Goal: Obtain resource: Download file/media

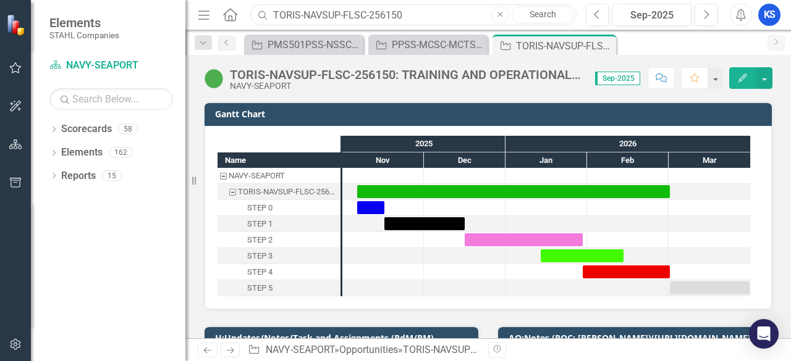
drag, startPoint x: 436, startPoint y: 8, endPoint x: 231, endPoint y: 17, distance: 204.7
click at [232, 17] on div "Menu Home Search TORIS-NAVSUP-FLSC-256150 Close Search" at bounding box center [384, 14] width 379 height 23
paste input "PMA205PMS-NAVAIR- SEAPORT-235329: PMA 205 PROGRAM MANAGEMENT SUPPORT"
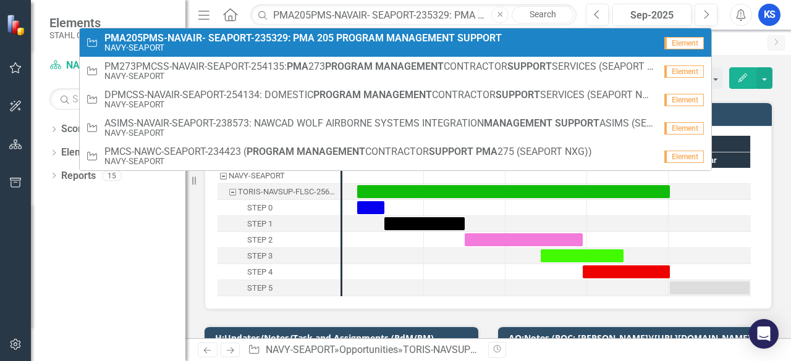
click at [121, 44] on small "NAVY-SEAPORT" at bounding box center [302, 47] width 397 height 9
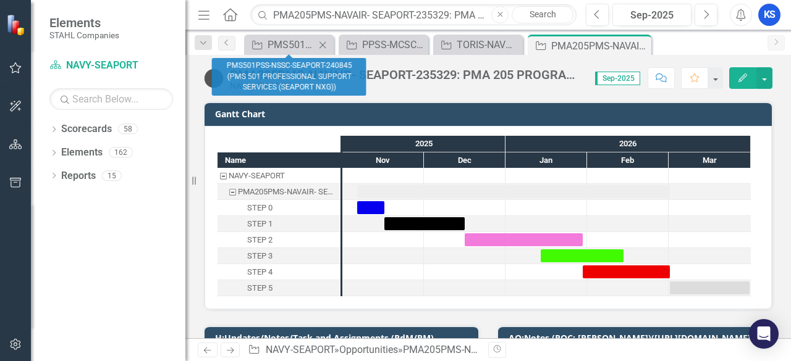
click at [323, 47] on icon "Close" at bounding box center [322, 45] width 12 height 10
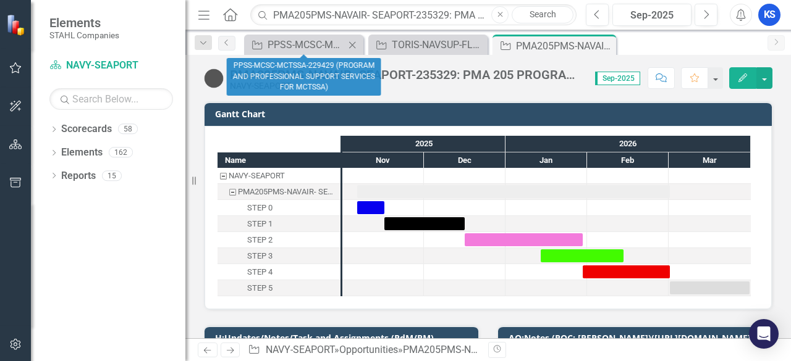
click at [351, 44] on icon "Close" at bounding box center [352, 45] width 12 height 10
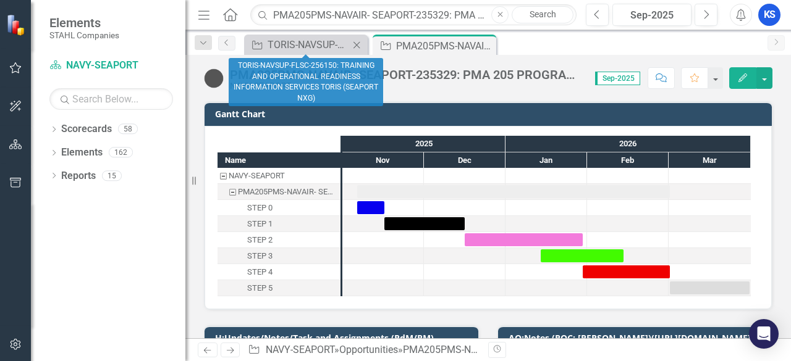
click at [359, 46] on icon at bounding box center [356, 44] width 7 height 7
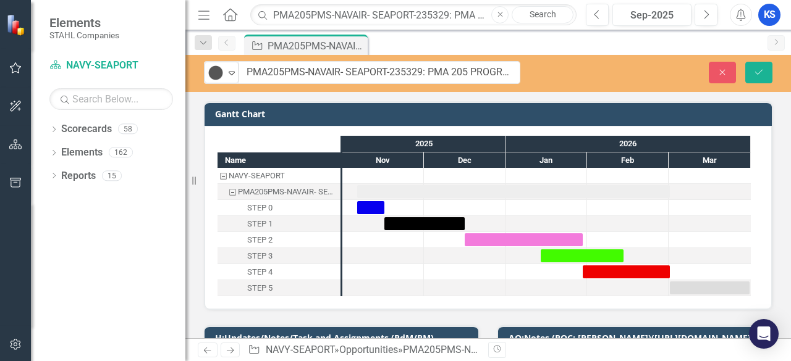
drag, startPoint x: 231, startPoint y: 76, endPoint x: 424, endPoint y: 77, distance: 192.8
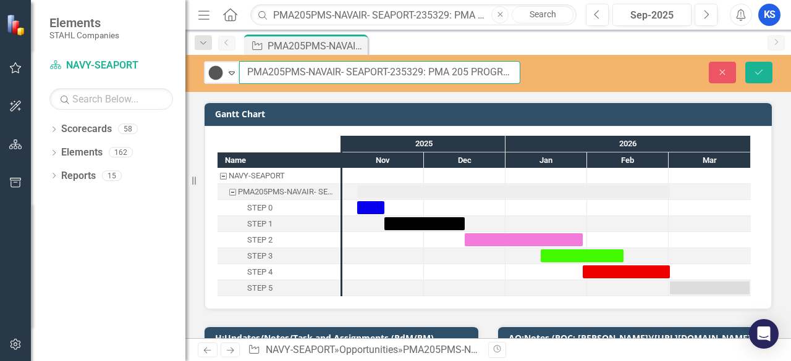
click at [397, 74] on input "PMA205PMS-NAVAIR- SEAPORT-235329: PMA 205 PROGRAM MANAGEMENT SUPPORT" at bounding box center [379, 72] width 281 height 23
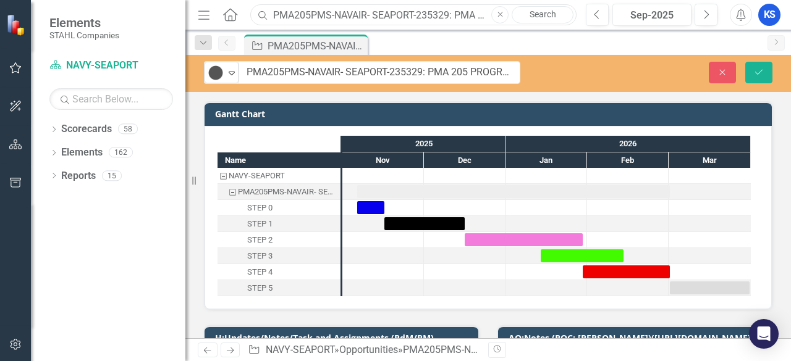
click at [356, 17] on input "PMA205PMS-NAVAIR- SEAPORT-235329: PMA 205 PROGRAM MANAGEMENT SUPPORT" at bounding box center [413, 15] width 326 height 22
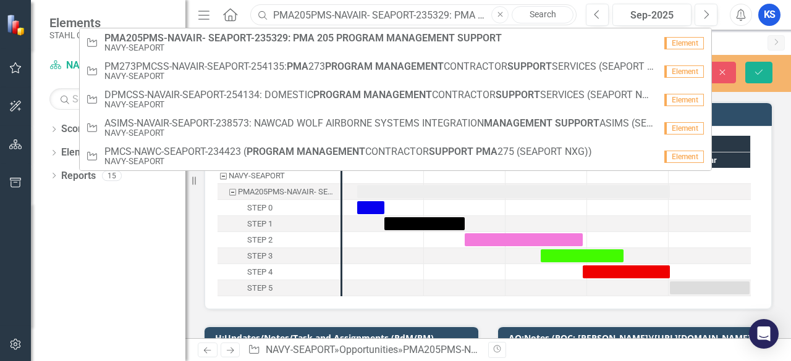
paste input "HRITSMPS-NIWCA-NAVWAR-252509: HUMAN RESOURCES INFORMATION TECHNOLOGY SOLUTIONS …"
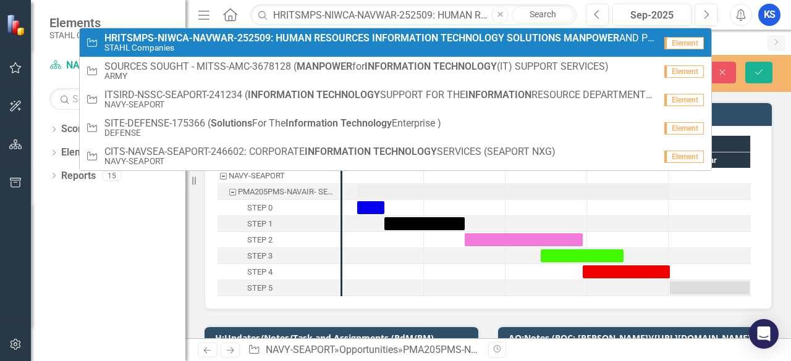
click at [195, 35] on strong "HRITSMPS-NIWCA-NAVWAR-252509:" at bounding box center [188, 38] width 169 height 12
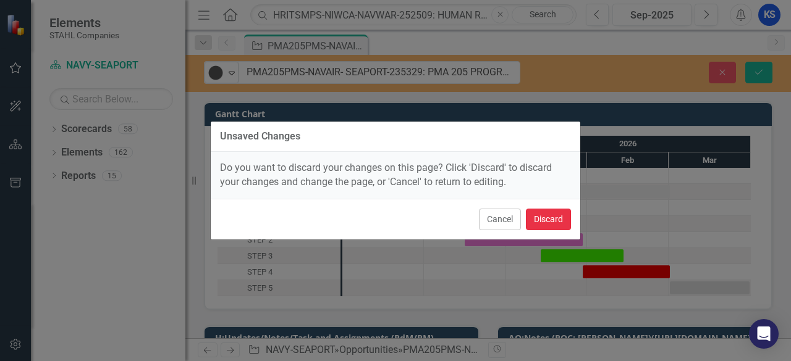
click at [550, 213] on button "Discard" at bounding box center [548, 220] width 45 height 22
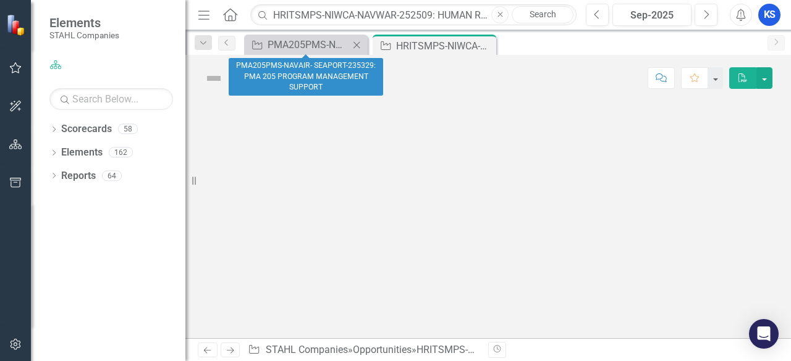
click at [358, 43] on icon at bounding box center [356, 44] width 7 height 7
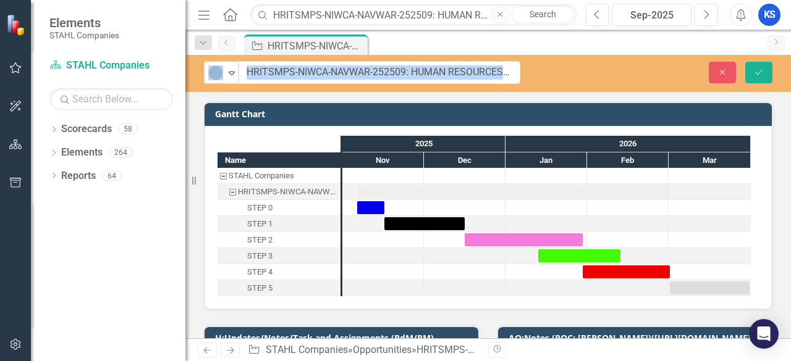
drag, startPoint x: 227, startPoint y: 73, endPoint x: 274, endPoint y: 74, distance: 47.0
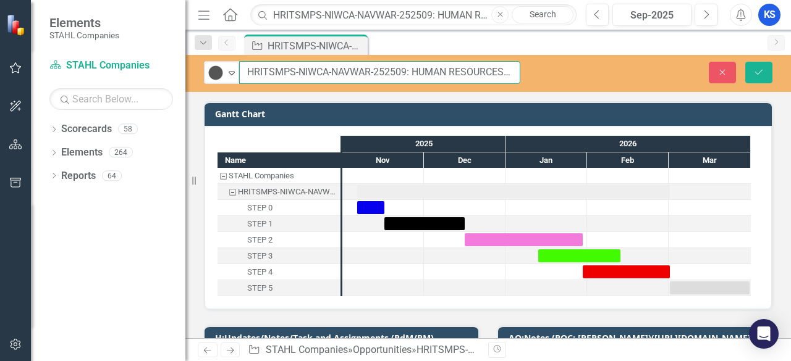
click at [293, 74] on input "HRITSMPS-NIWCA-NAVWAR-252509: HUMAN RESOURCES INFORMATION TECHNOLOGY SOLUTIONS …" at bounding box center [379, 72] width 281 height 23
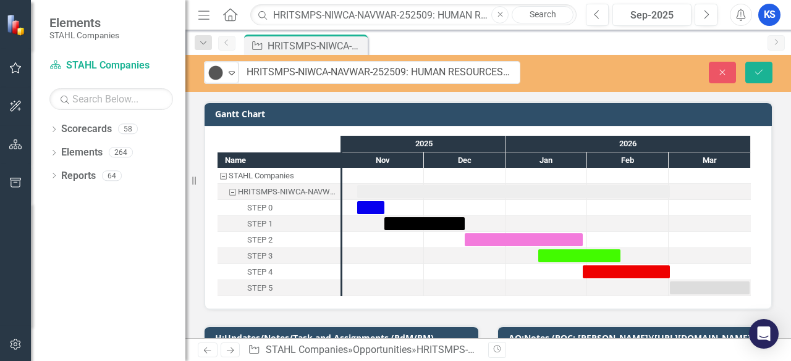
click at [301, 93] on div "Tracked Expand HRITSMPS-NIWCA-NAVWAR-252509: HUMAN RESOURCES INFORMATION TECHNO…" at bounding box center [487, 197] width 605 height 284
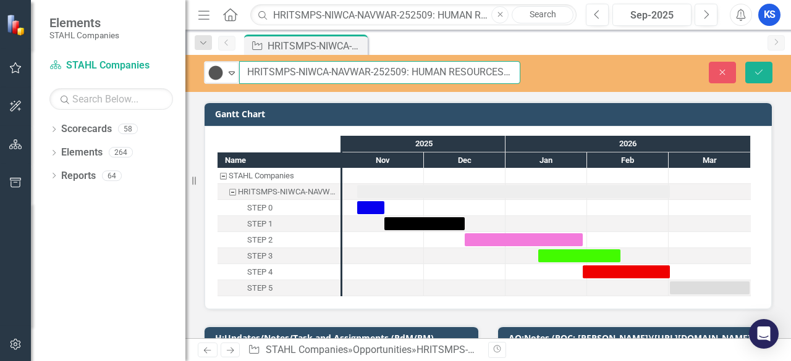
drag, startPoint x: 246, startPoint y: 69, endPoint x: 406, endPoint y: 75, distance: 160.1
click at [406, 75] on input "HRITSMPS-NIWCA-NAVWAR-252509: HUMAN RESOURCES INFORMATION TECHNOLOGY SOLUTIONS …" at bounding box center [379, 72] width 281 height 23
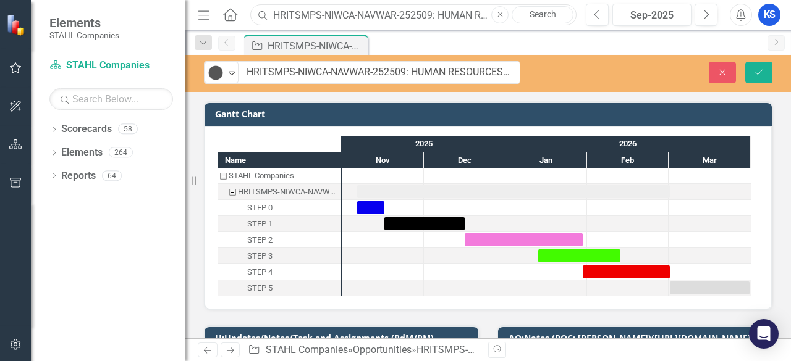
click at [379, 19] on input "HRITSMPS-NIWCA-NAVWAR-252509: HUMAN RESOURCES INFORMATION TECHNOLOGY SOLUTIONS …" at bounding box center [413, 15] width 326 height 22
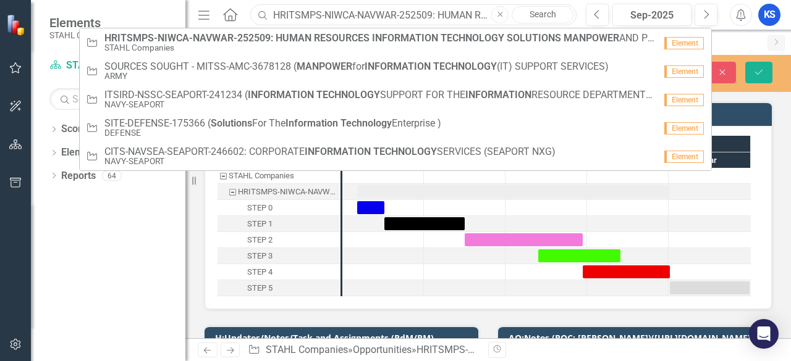
paste input "PM273PMCSS-NAVAIR-SEAPORT-254135: PMA 273 PROGRAM MANAGEMENT CONTRACTOR SUPPORT…"
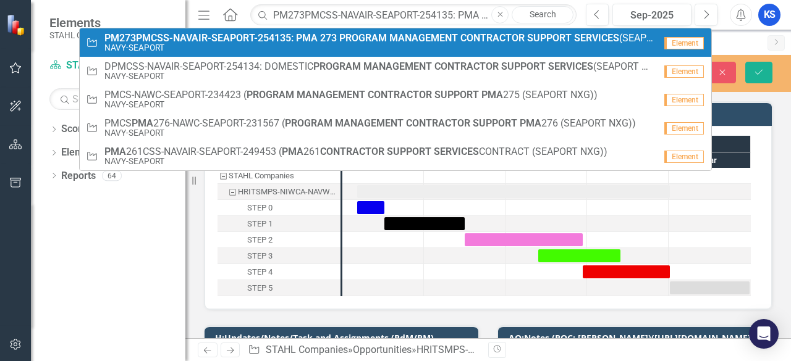
click at [320, 43] on span "PM273PMCSS-NAVAIR-SEAPORT-254135: PMA 273 PROGRAM MANAGEMENT CONTRACTOR SUPPORT…" at bounding box center [379, 38] width 551 height 11
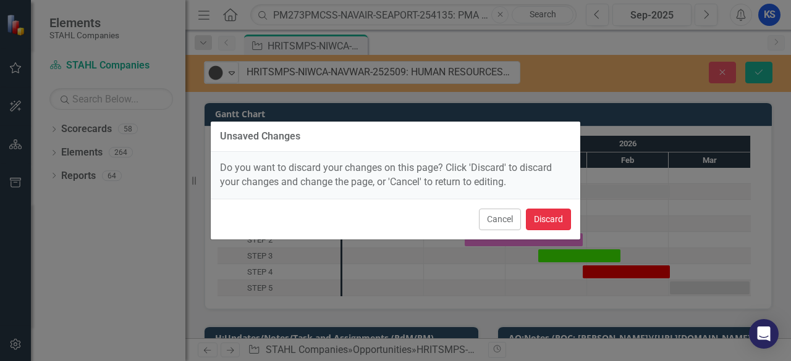
click at [551, 221] on button "Discard" at bounding box center [548, 220] width 45 height 22
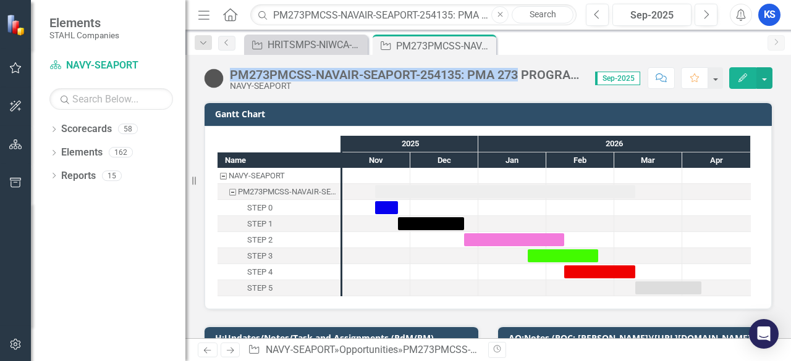
drag, startPoint x: 229, startPoint y: 74, endPoint x: 518, endPoint y: 62, distance: 290.0
click at [518, 62] on div "PM273PMCSS-NAVAIR-SEAPORT-254135: PMA 273 PROGRAM MANAGEMENT CONTRACTOR SUPPORT…" at bounding box center [487, 73] width 605 height 37
click at [483, 71] on div "PM273PMCSS-NAVAIR-SEAPORT-254135: PMA 273 PROGRAM MANAGEMENT CONTRACTOR SUPPORT…" at bounding box center [406, 75] width 353 height 14
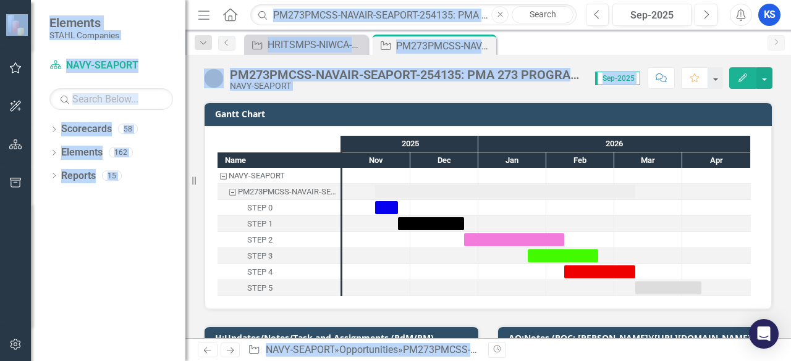
click at [483, 71] on div "PM273PMCSS-NAVAIR-SEAPORT-254135: PMA 273 PROGRAM MANAGEMENT CONTRACTOR SUPPORT…" at bounding box center [406, 75] width 353 height 14
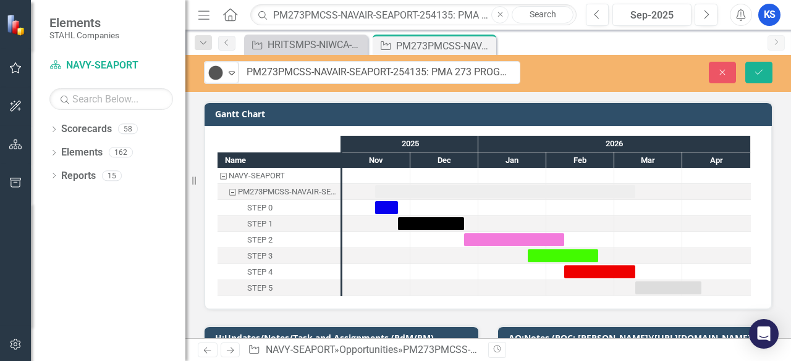
drag, startPoint x: 230, startPoint y: 76, endPoint x: 538, endPoint y: 74, distance: 307.1
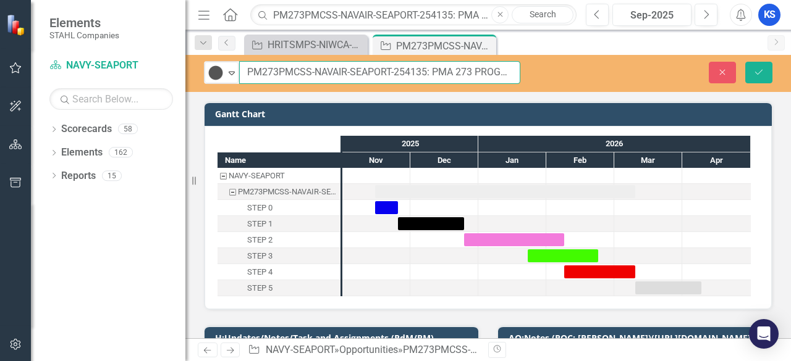
click at [465, 73] on input "PM273PMCSS-NAVAIR-SEAPORT-254135: PMA 273 PROGRAM MANAGEMENT CONTRACTOR SUPPORT…" at bounding box center [379, 72] width 281 height 23
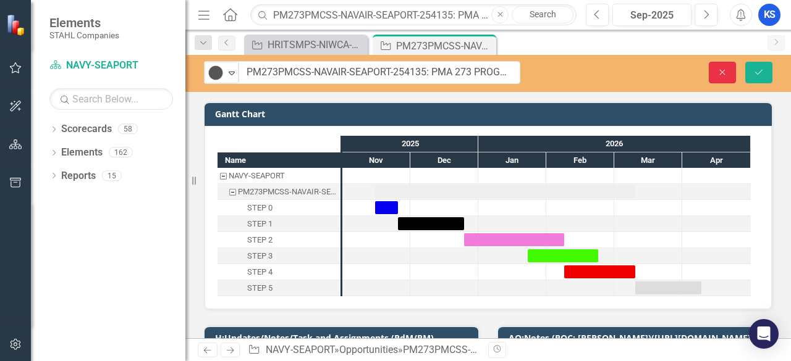
drag, startPoint x: 717, startPoint y: 70, endPoint x: 334, endPoint y: 104, distance: 384.6
click at [717, 70] on button "Close" at bounding box center [722, 73] width 27 height 22
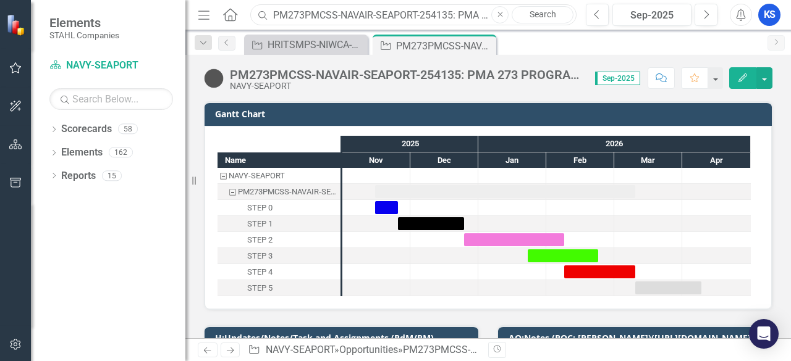
click at [470, 17] on input "PM273PMCSS-NAVAIR-SEAPORT-254135: PMA 273 PROGRAM MANAGEMENT CONTRACTOR SUPPORT…" at bounding box center [413, 15] width 326 height 22
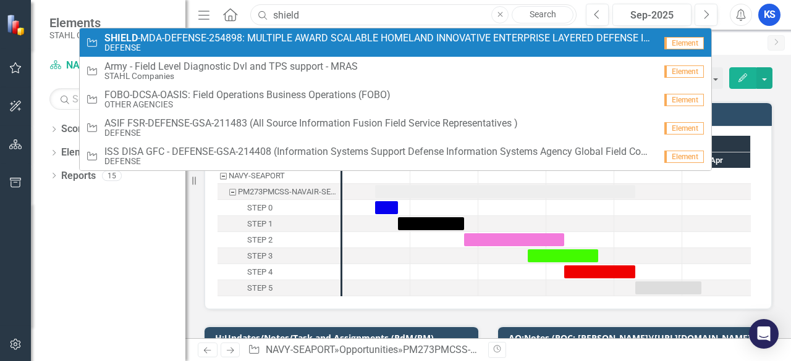
type input "shield"
click at [279, 30] on link "Opportunity SHIELD -MDA-DEFENSE-254898: MULTIPLE AWARD SCALABLE HOMELAND INNOVA…" at bounding box center [395, 42] width 631 height 28
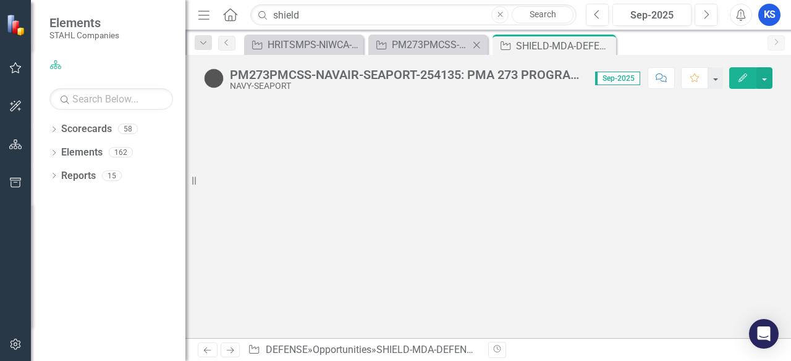
click at [475, 45] on icon "Close" at bounding box center [476, 45] width 12 height 10
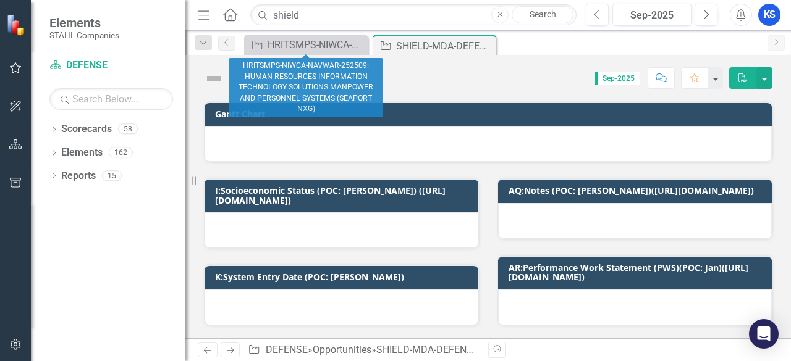
click at [0, 0] on icon "Close" at bounding box center [0, 0] width 0 height 0
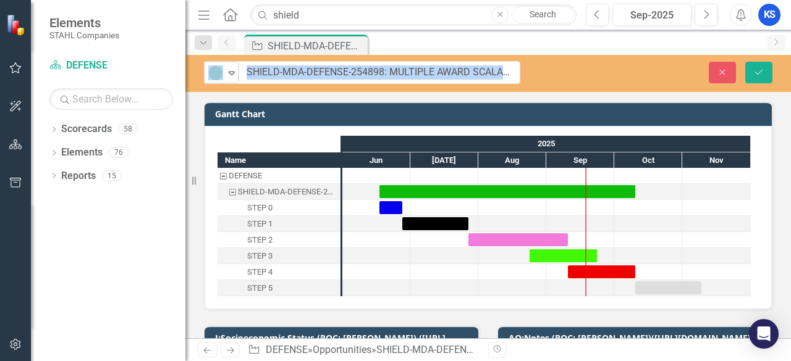
drag, startPoint x: 232, startPoint y: 74, endPoint x: 325, endPoint y: 83, distance: 93.1
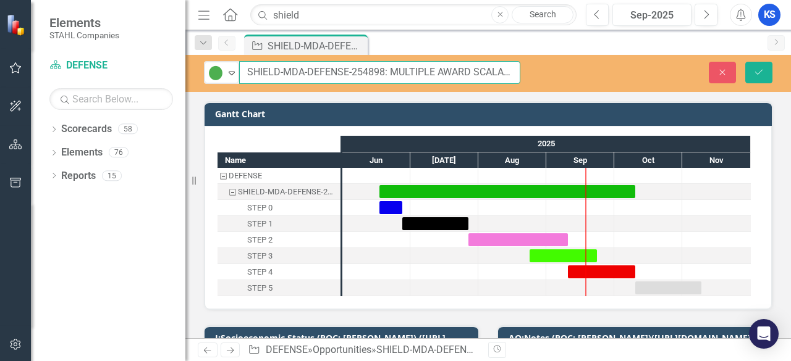
drag, startPoint x: 248, startPoint y: 71, endPoint x: 381, endPoint y: 83, distance: 134.0
click at [382, 74] on input "SHIELD-MDA-DEFENSE-254898: MULTIPLE AWARD SCALABLE HOMELAND INNOVATIVE ENTERPRI…" at bounding box center [379, 72] width 281 height 23
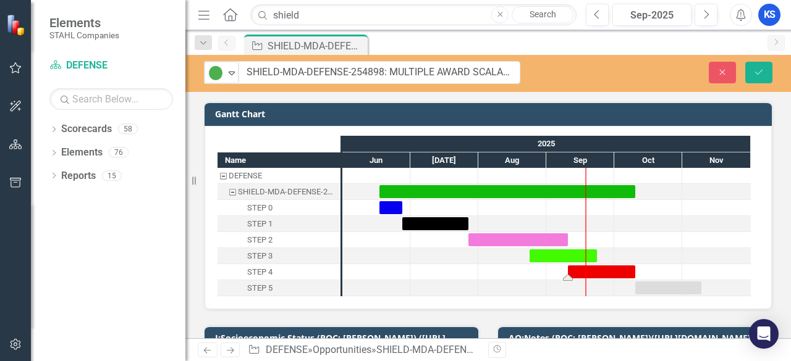
click at [626, 269] on div "Task: Start date: 2025-09-10 End date: 2025-10-10" at bounding box center [601, 272] width 67 height 13
click at [617, 272] on div "Task: Start date: 2025-09-10 End date: 2025-10-10" at bounding box center [601, 272] width 67 height 13
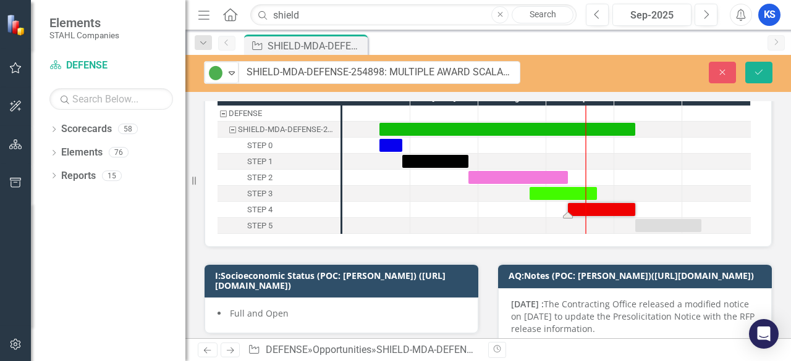
scroll to position [62, 0]
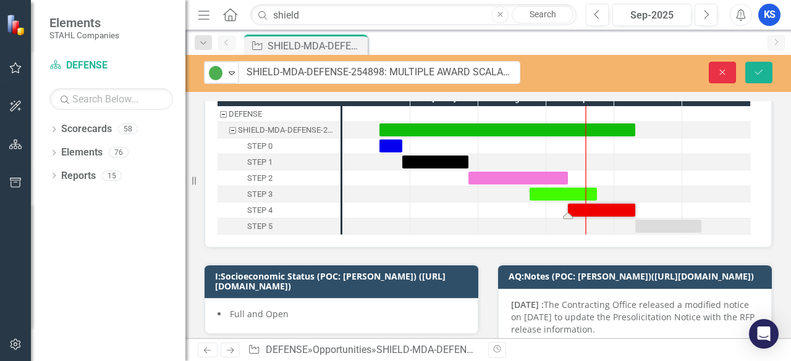
click at [728, 74] on icon "Close" at bounding box center [722, 72] width 11 height 9
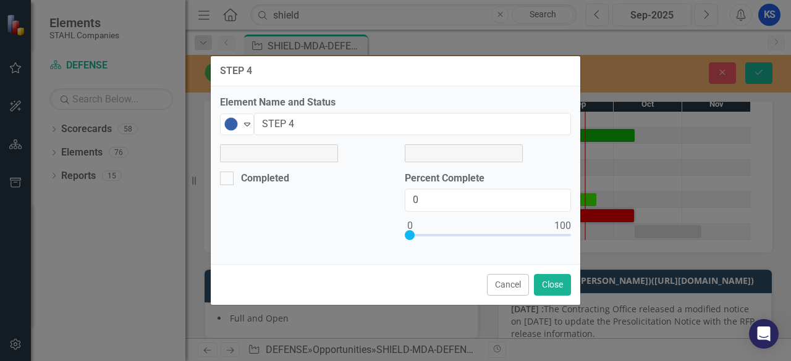
scroll to position [66, 0]
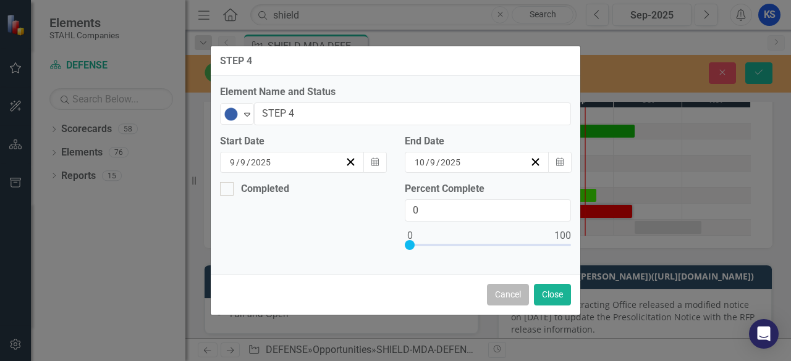
click at [513, 297] on button "Cancel" at bounding box center [508, 295] width 42 height 22
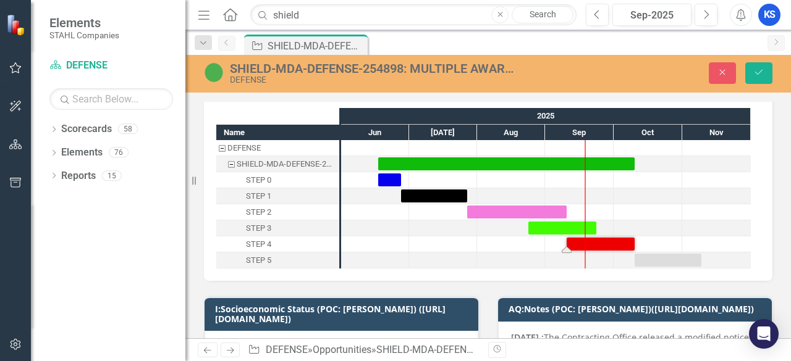
scroll to position [0, 0]
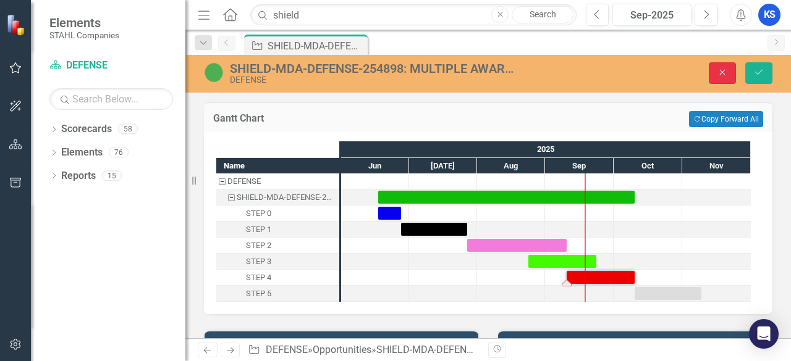
click at [726, 70] on icon "Close" at bounding box center [722, 72] width 11 height 9
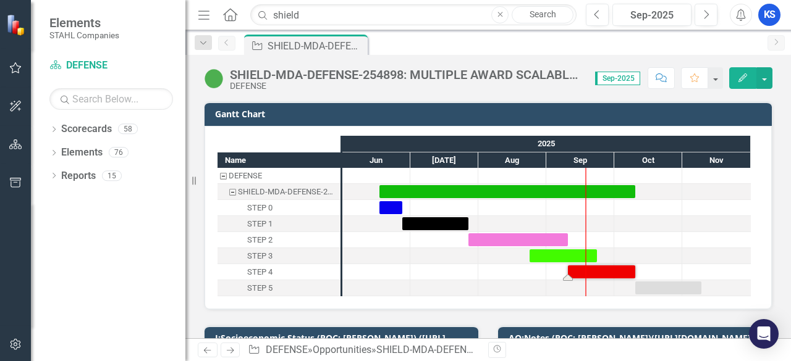
click at [232, 15] on icon "Home" at bounding box center [230, 14] width 16 height 13
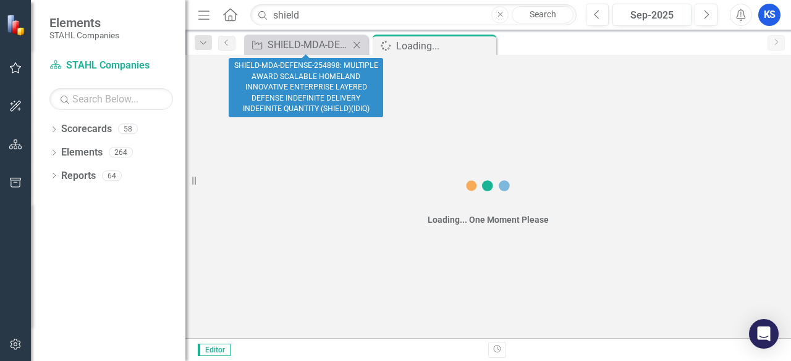
click at [357, 43] on icon "Close" at bounding box center [356, 45] width 12 height 10
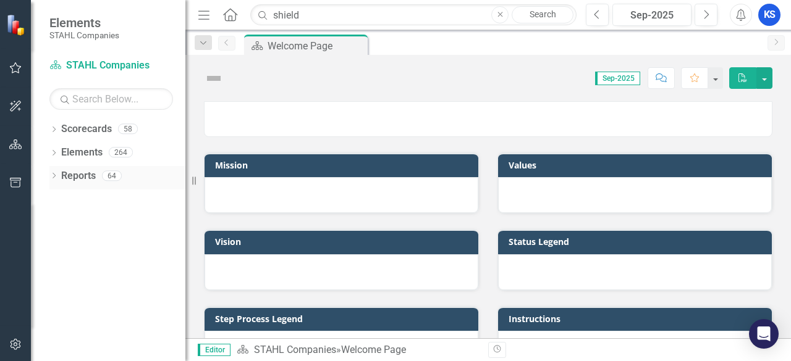
click at [51, 177] on icon "Dropdown" at bounding box center [53, 177] width 9 height 7
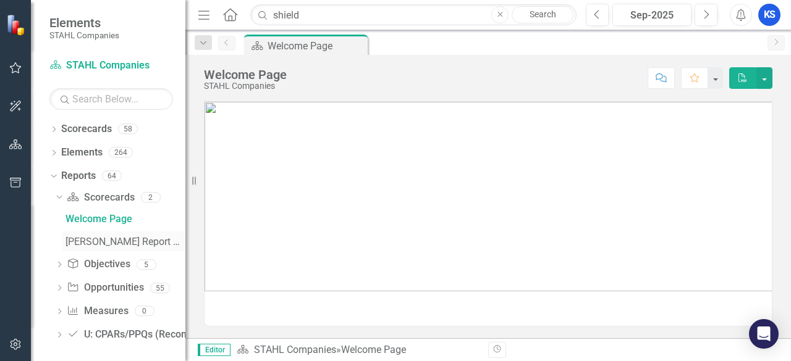
scroll to position [5, 0]
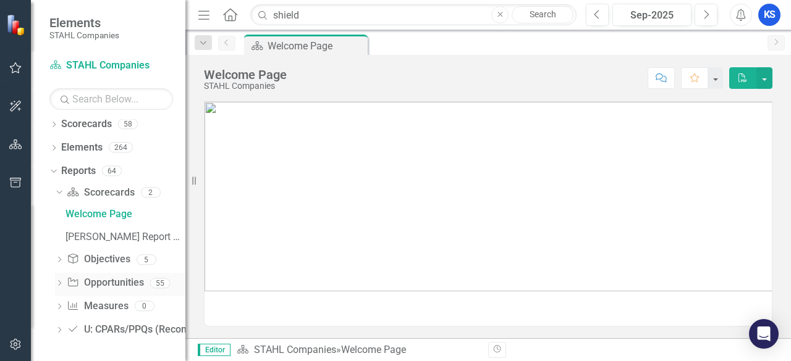
click at [90, 286] on link "Opportunity Opportunities" at bounding box center [105, 283] width 77 height 14
click at [62, 282] on icon "Dropdown" at bounding box center [59, 284] width 9 height 7
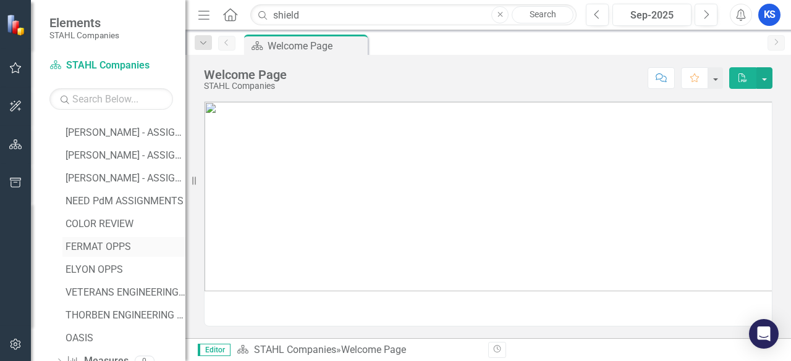
scroll to position [1179, 0]
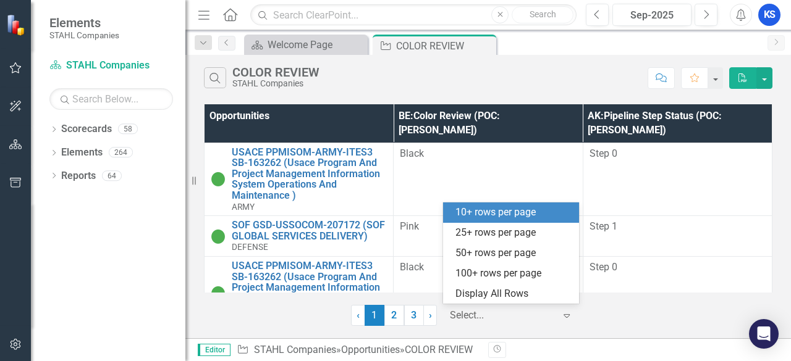
click at [562, 316] on icon "Expand" at bounding box center [566, 316] width 12 height 10
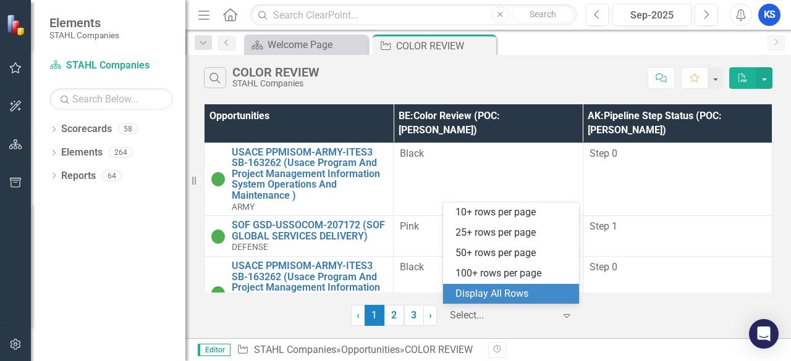
click at [524, 297] on div "Display All Rows" at bounding box center [513, 294] width 116 height 14
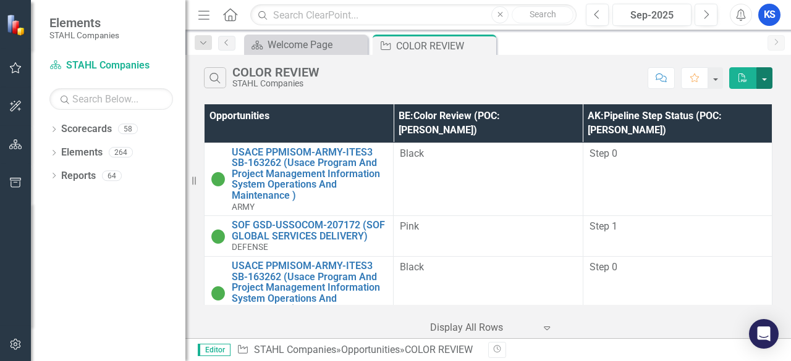
click at [764, 80] on button "button" at bounding box center [764, 78] width 16 height 22
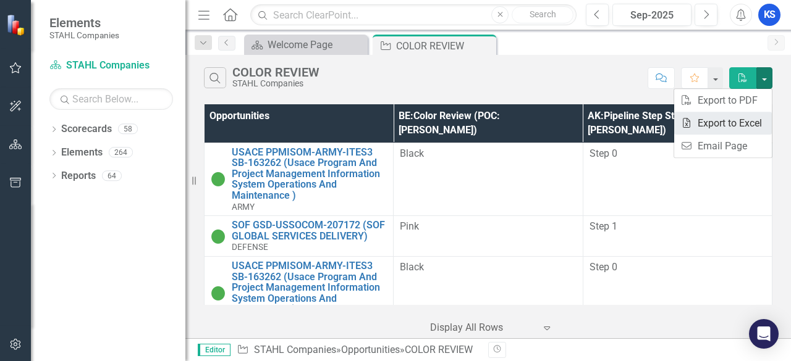
click at [753, 119] on link "Excel Export to Excel" at bounding box center [723, 123] width 98 height 23
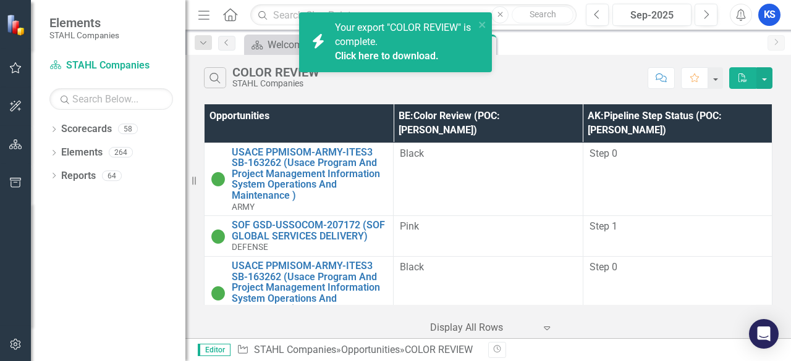
click at [378, 53] on link "Click here to download." at bounding box center [387, 56] width 104 height 12
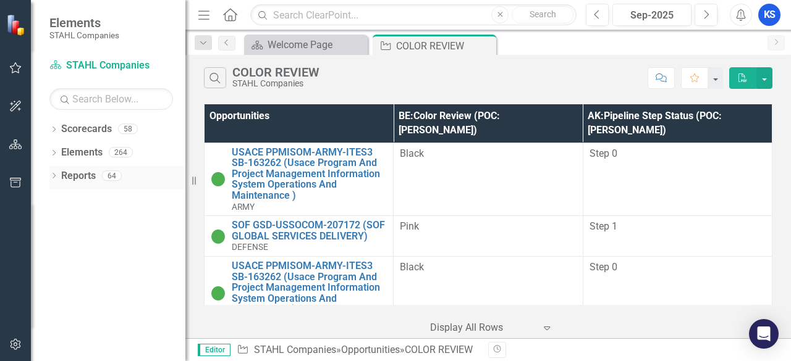
click at [56, 179] on icon "Dropdown" at bounding box center [53, 177] width 9 height 7
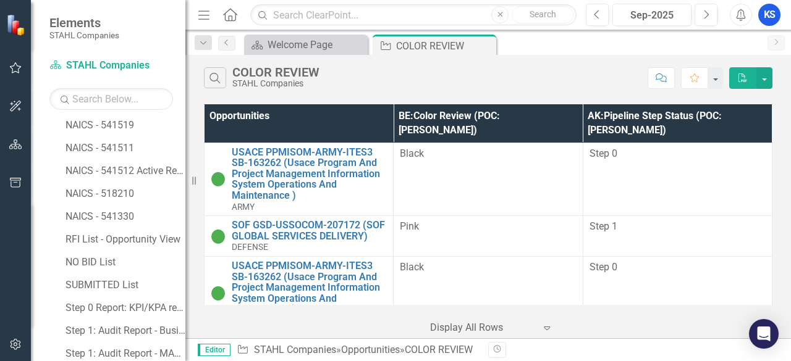
scroll to position [865, 0]
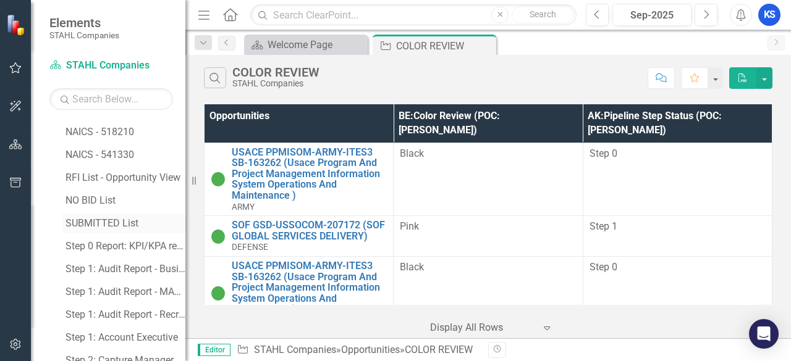
click at [120, 228] on div "SUBMITTED List" at bounding box center [125, 223] width 120 height 11
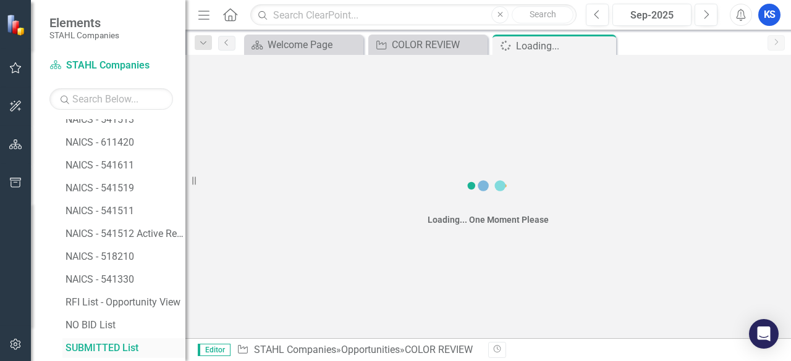
scroll to position [736, 0]
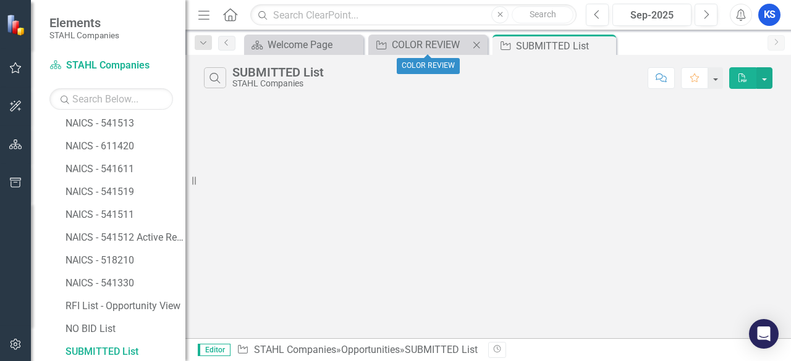
click at [476, 46] on icon "Close" at bounding box center [476, 45] width 12 height 10
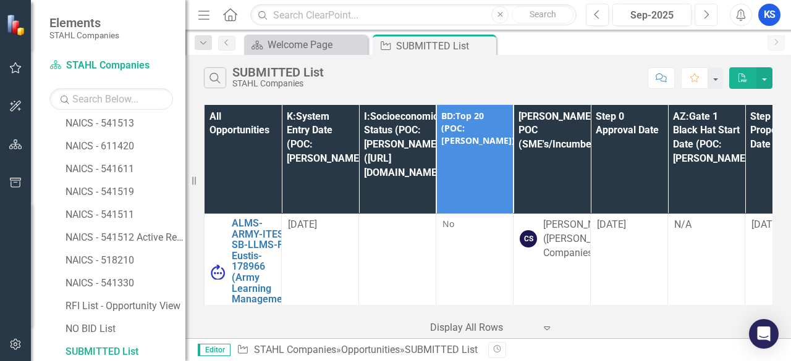
click at [704, 17] on icon "Next" at bounding box center [705, 14] width 7 height 11
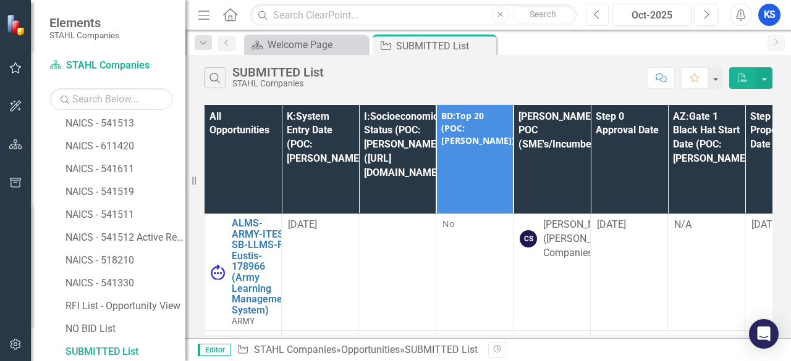
click at [594, 14] on icon "Previous" at bounding box center [597, 14] width 7 height 11
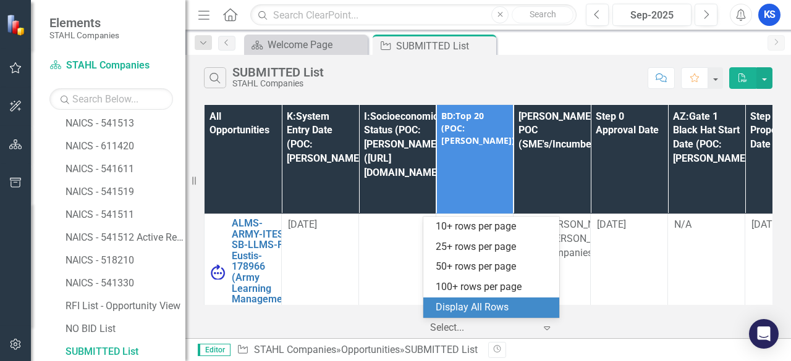
click at [547, 327] on icon "Expand" at bounding box center [547, 328] width 12 height 10
click at [499, 308] on div "Display All Rows" at bounding box center [494, 308] width 116 height 14
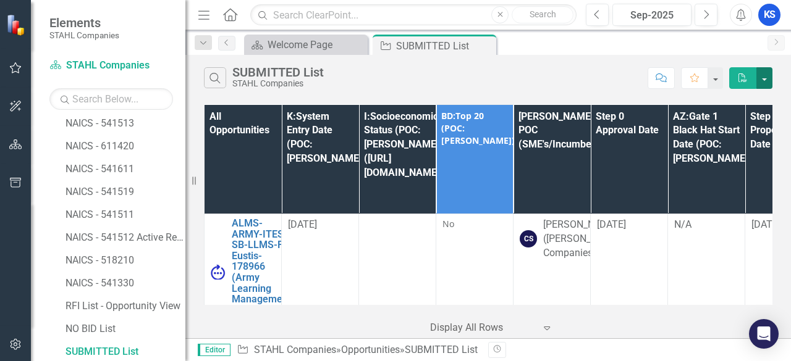
click at [765, 82] on button "button" at bounding box center [764, 78] width 16 height 22
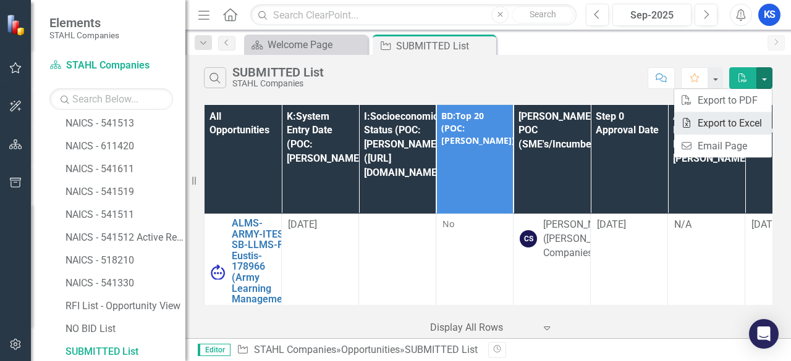
click at [714, 123] on link "Excel Export to Excel" at bounding box center [723, 123] width 98 height 23
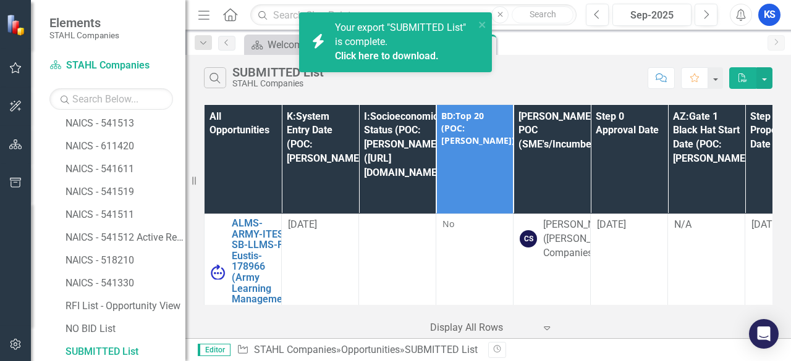
click at [394, 57] on link "Click here to download." at bounding box center [387, 56] width 104 height 12
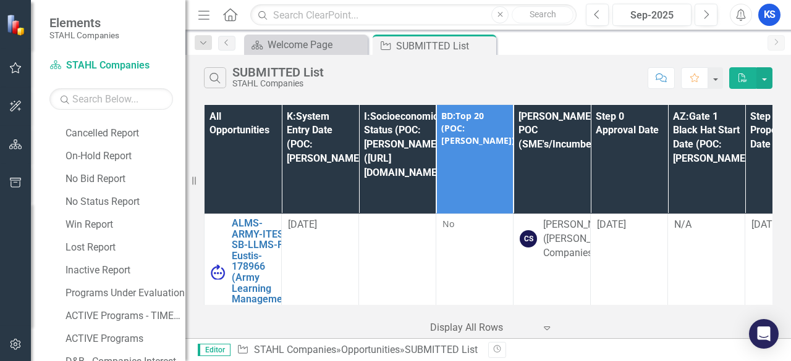
scroll to position [242, 0]
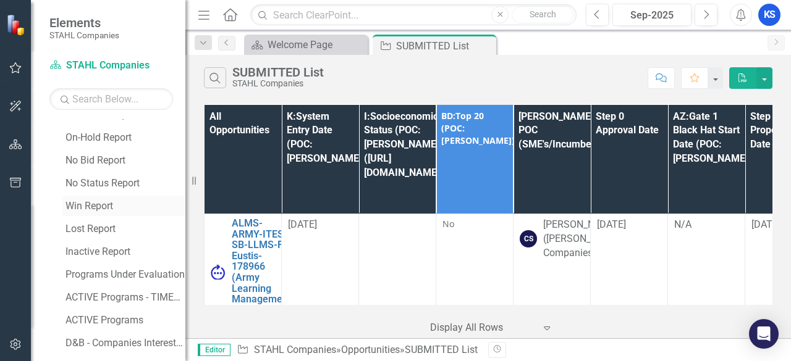
click at [98, 208] on div "Win Report" at bounding box center [125, 206] width 120 height 11
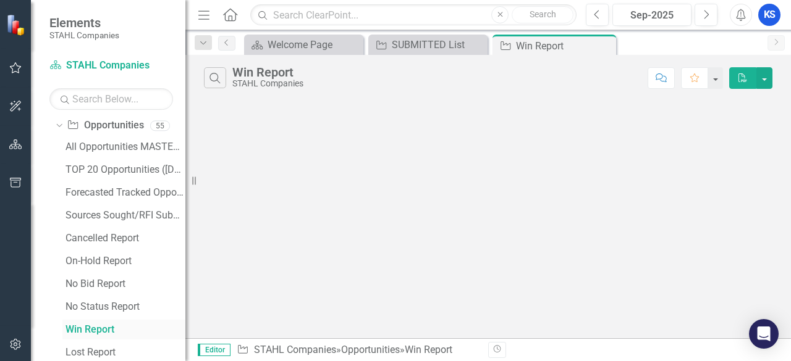
scroll to position [96, 0]
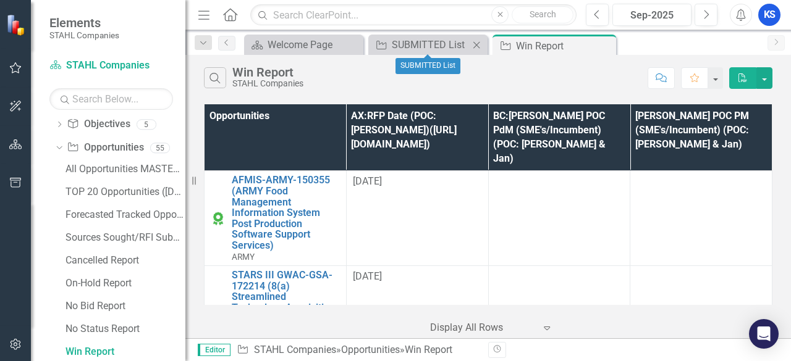
click at [474, 44] on icon "Close" at bounding box center [476, 45] width 12 height 10
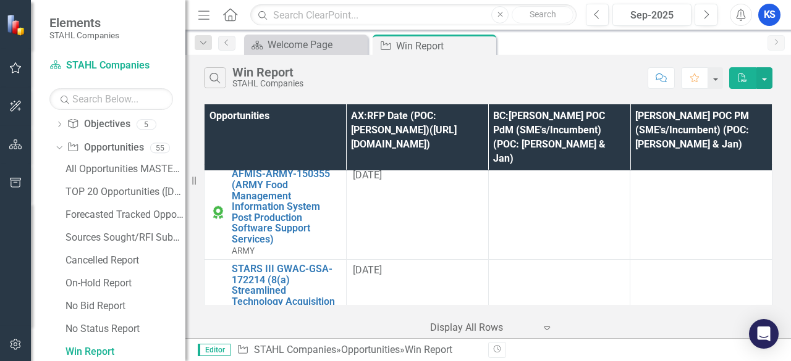
scroll to position [0, 0]
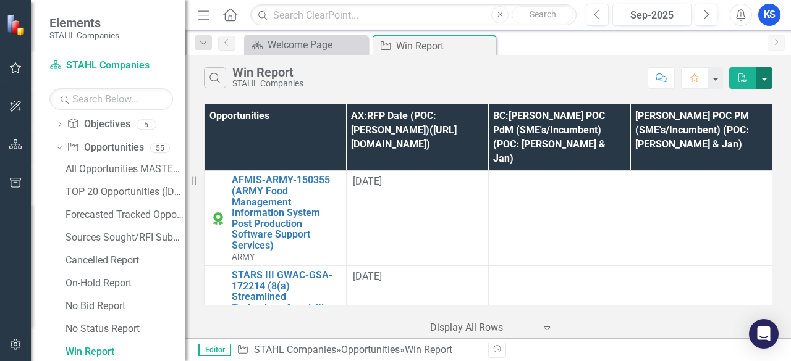
click at [766, 84] on button "button" at bounding box center [764, 78] width 16 height 22
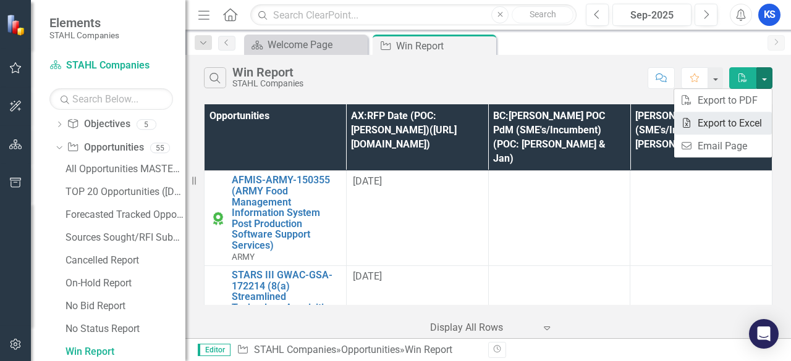
click at [738, 122] on link "Excel Export to Excel" at bounding box center [723, 123] width 98 height 23
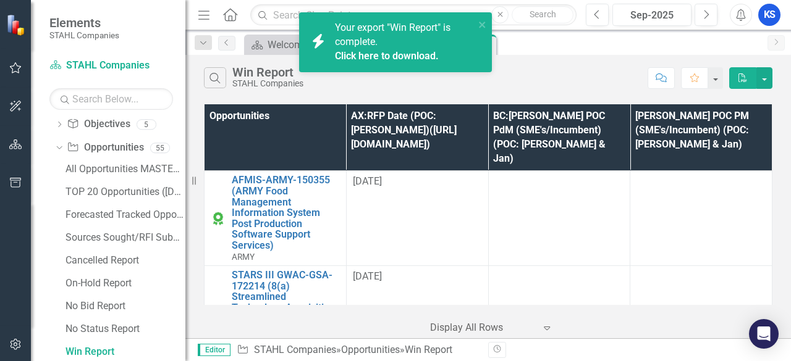
click at [403, 56] on link "Click here to download." at bounding box center [387, 56] width 104 height 12
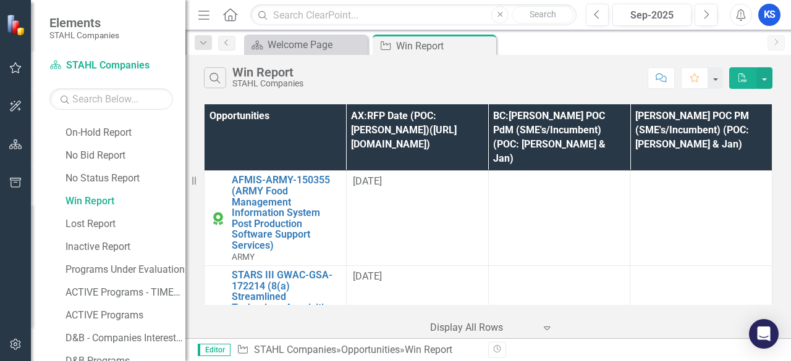
scroll to position [227, 0]
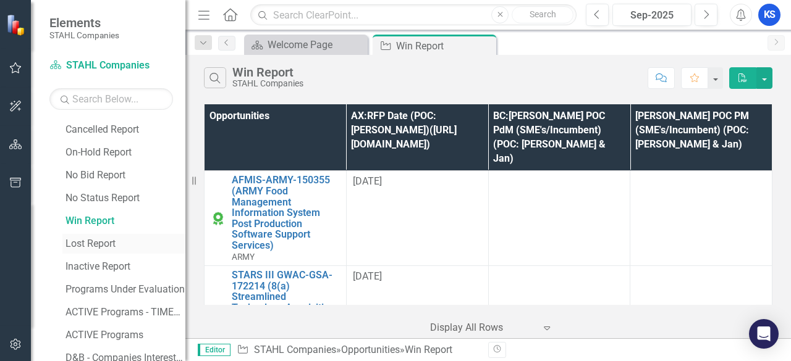
click at [102, 242] on div "Lost Report" at bounding box center [125, 243] width 120 height 11
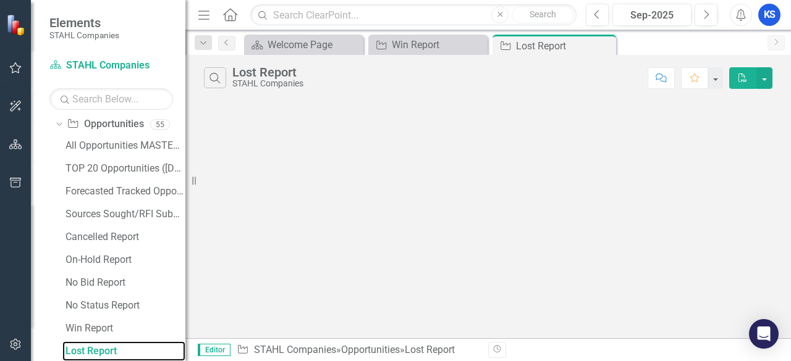
scroll to position [119, 0]
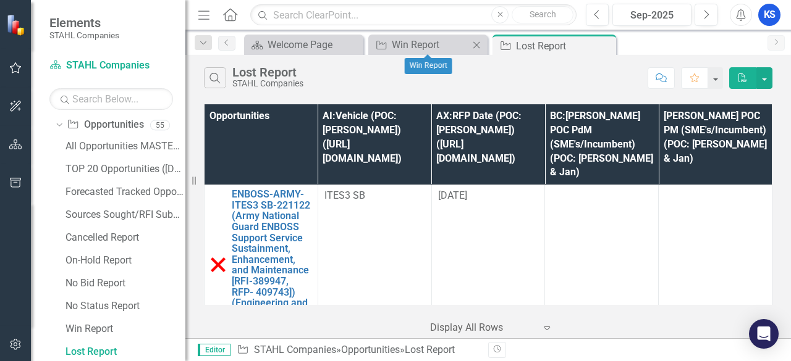
click at [478, 40] on icon "Close" at bounding box center [476, 45] width 12 height 10
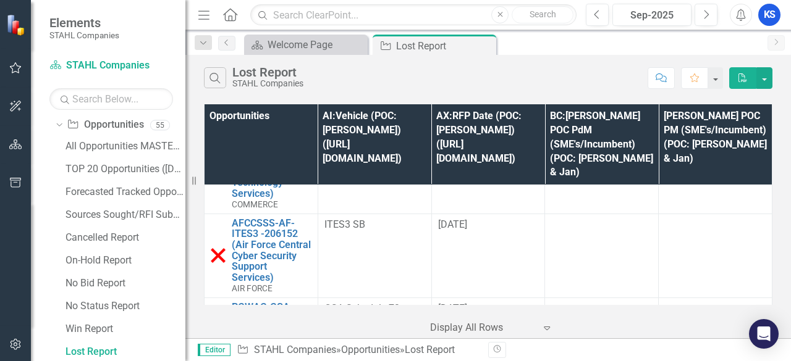
scroll to position [0, 0]
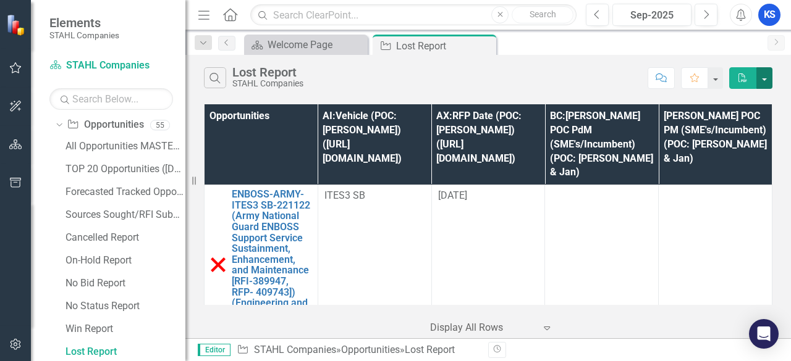
click at [764, 81] on button "button" at bounding box center [764, 78] width 16 height 22
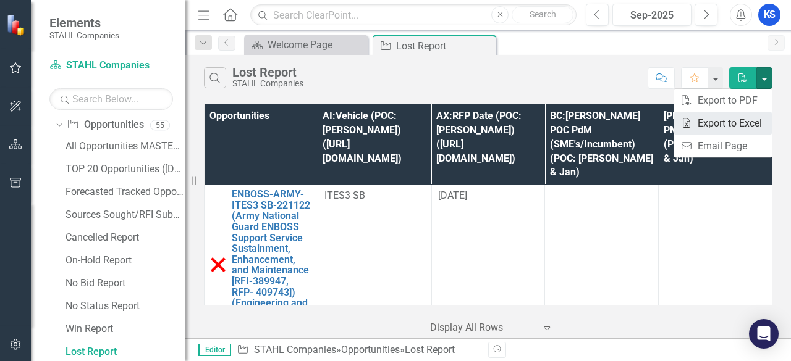
click at [725, 125] on link "Excel Export to Excel" at bounding box center [723, 123] width 98 height 23
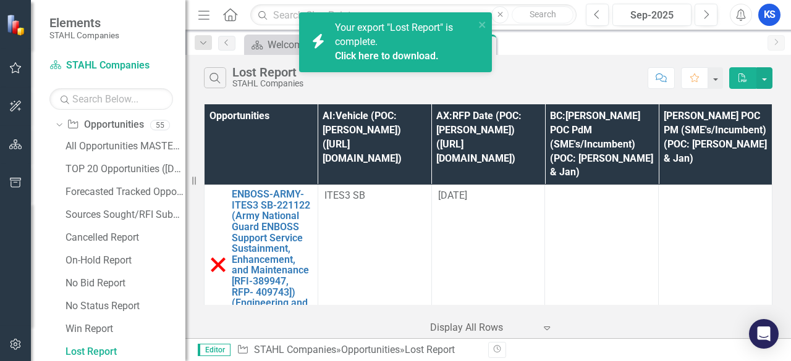
click at [396, 60] on link "Click here to download." at bounding box center [387, 56] width 104 height 12
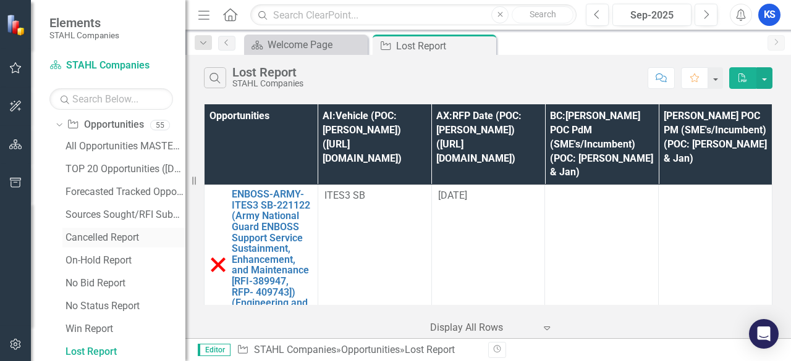
scroll to position [181, 0]
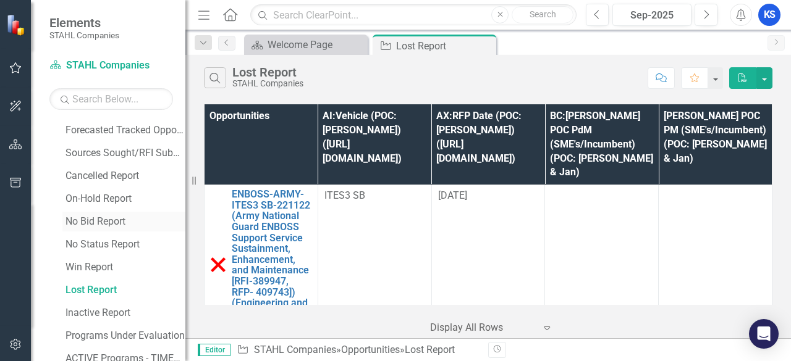
click at [83, 224] on div "No Bid Report" at bounding box center [125, 221] width 120 height 11
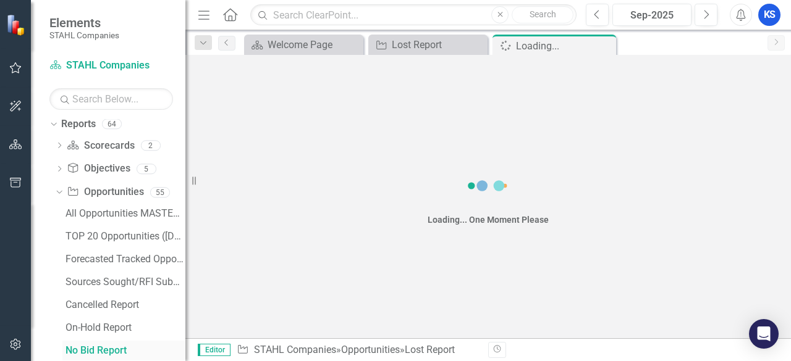
scroll to position [51, 0]
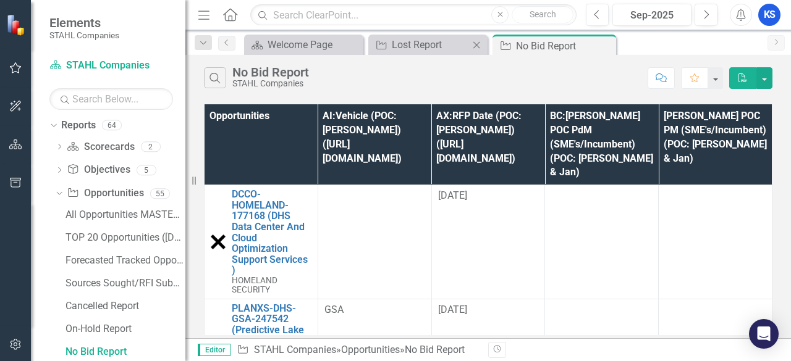
click at [476, 46] on icon at bounding box center [476, 44] width 7 height 7
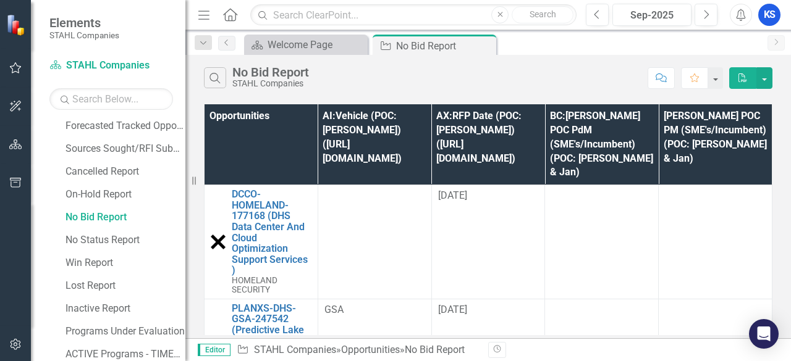
scroll to position [247, 0]
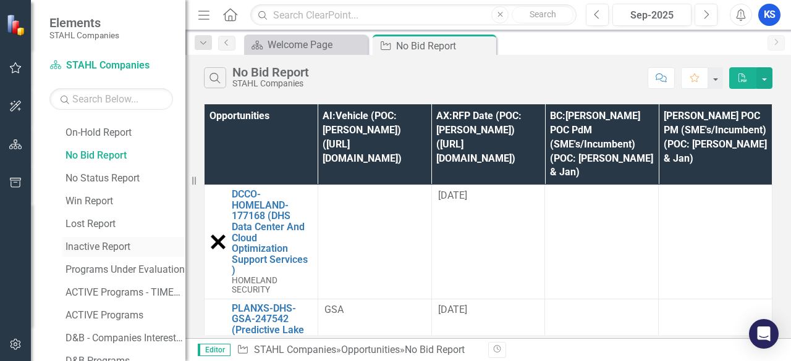
click at [116, 247] on div "Inactive Report" at bounding box center [125, 247] width 120 height 11
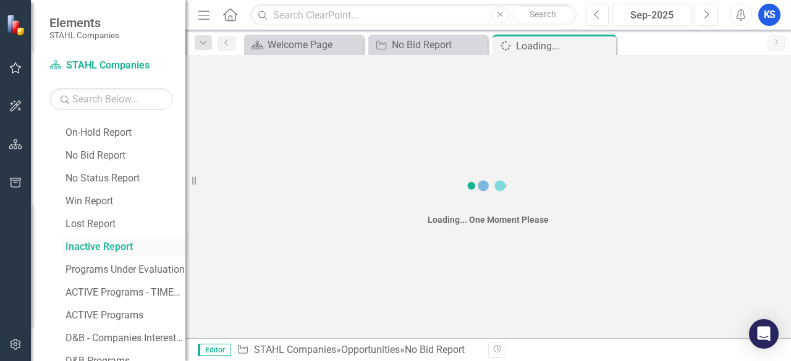
scroll to position [142, 0]
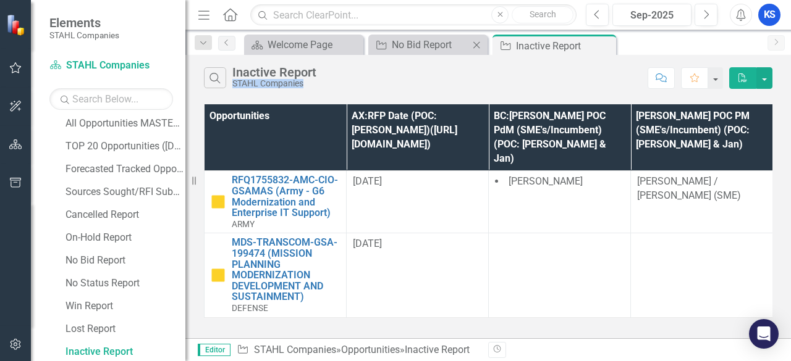
drag, startPoint x: 475, startPoint y: 75, endPoint x: 473, endPoint y: 48, distance: 27.3
click at [471, 50] on div "Menu Home Search Close Search Previous Sep-2025 Next Alerts KS User Edit Profil…" at bounding box center [487, 180] width 605 height 361
click at [479, 43] on icon "Close" at bounding box center [476, 45] width 12 height 10
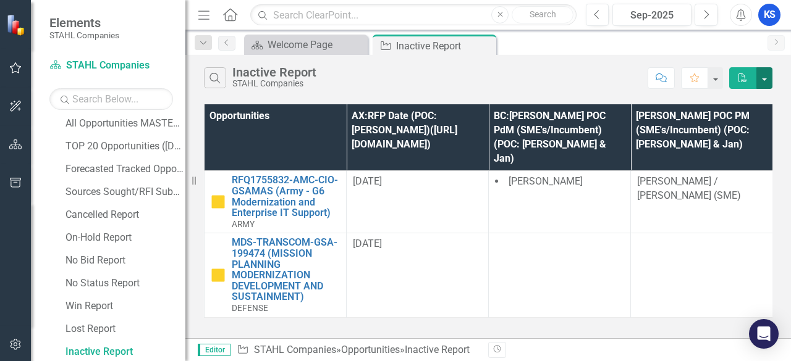
click at [762, 77] on button "button" at bounding box center [764, 78] width 16 height 22
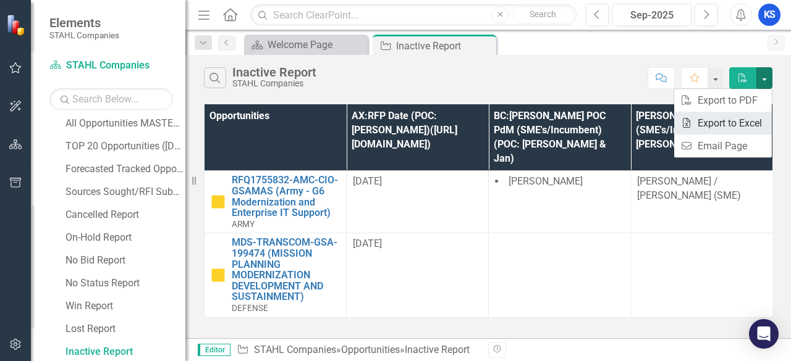
click at [749, 120] on link "Excel Export to Excel" at bounding box center [723, 123] width 98 height 23
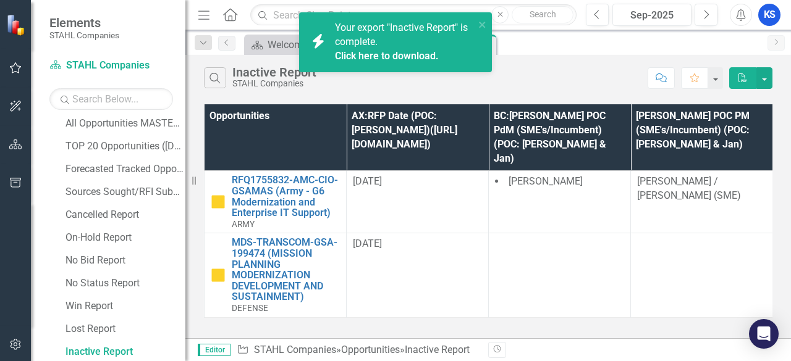
click at [403, 56] on link "Click here to download." at bounding box center [387, 56] width 104 height 12
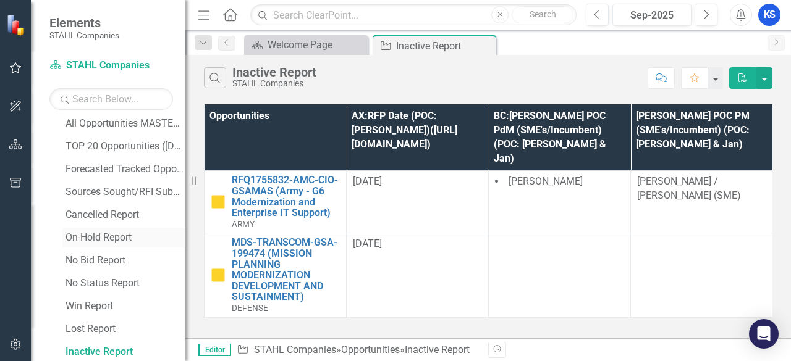
click at [108, 237] on div "On-Hold Report" at bounding box center [125, 237] width 120 height 11
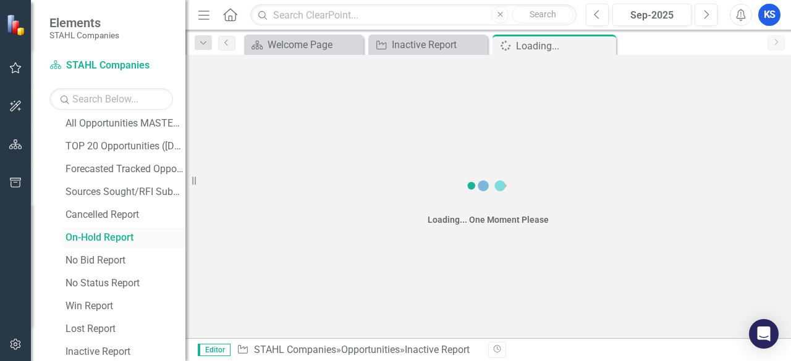
scroll to position [28, 0]
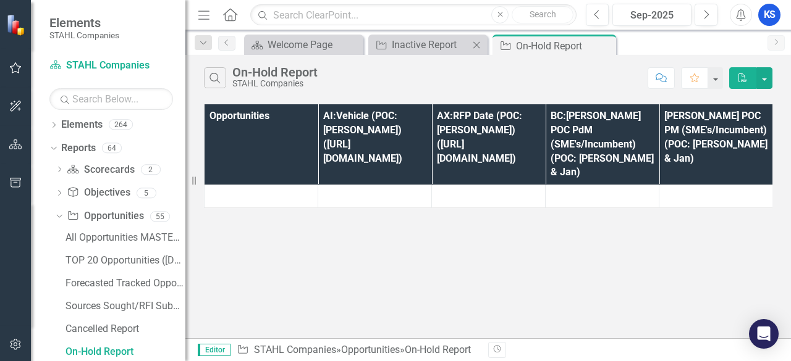
click at [478, 48] on icon "Close" at bounding box center [476, 45] width 12 height 10
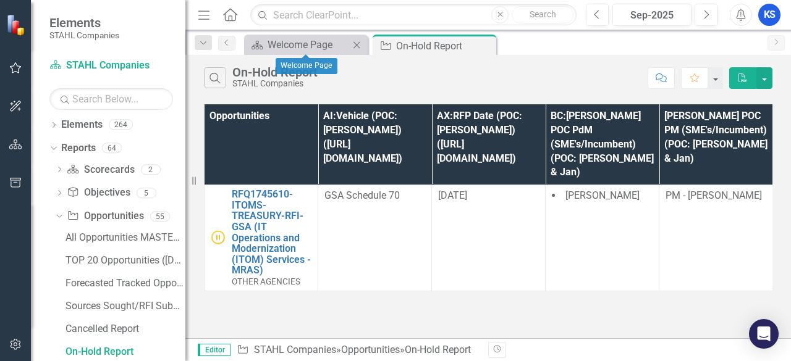
click at [358, 48] on icon "Close" at bounding box center [356, 45] width 12 height 10
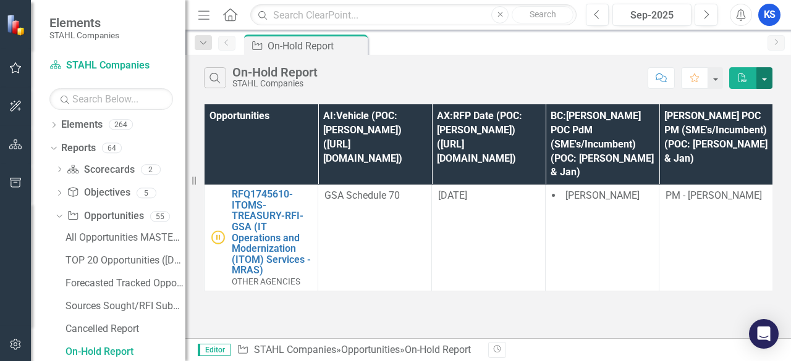
click at [767, 80] on button "button" at bounding box center [764, 78] width 16 height 22
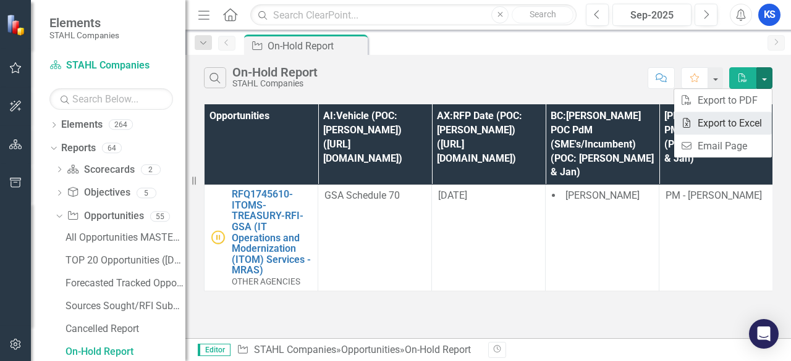
click at [719, 124] on link "Excel Export to Excel" at bounding box center [723, 123] width 98 height 23
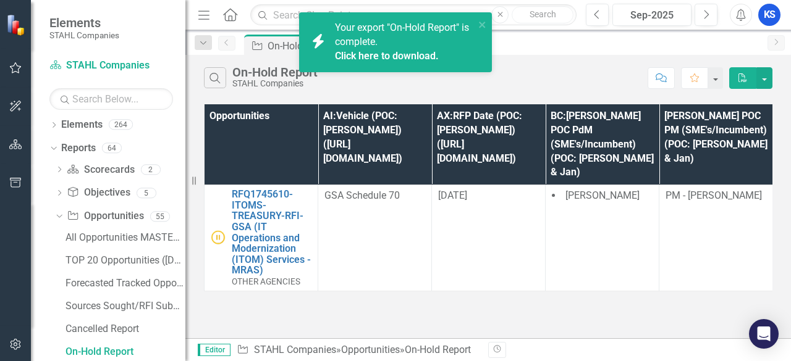
click at [372, 54] on link "Click here to download." at bounding box center [387, 56] width 104 height 12
